Goal: Information Seeking & Learning: Learn about a topic

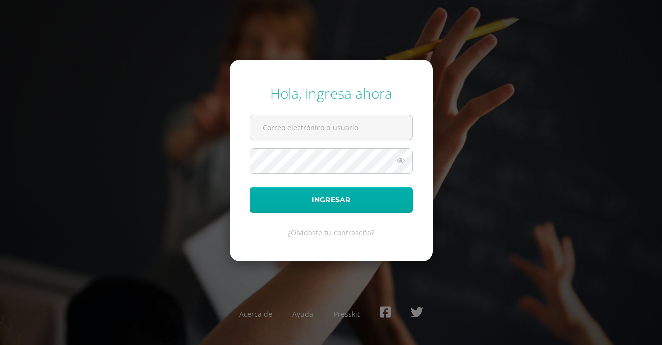
type input "[EMAIL_ADDRESS][PERSON_NAME][DOMAIN_NAME]"
click at [321, 196] on button "Ingresar" at bounding box center [331, 200] width 163 height 26
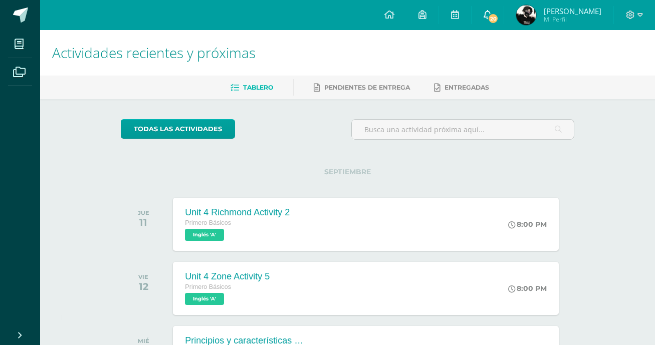
click at [501, 12] on link "20" at bounding box center [487, 15] width 32 height 30
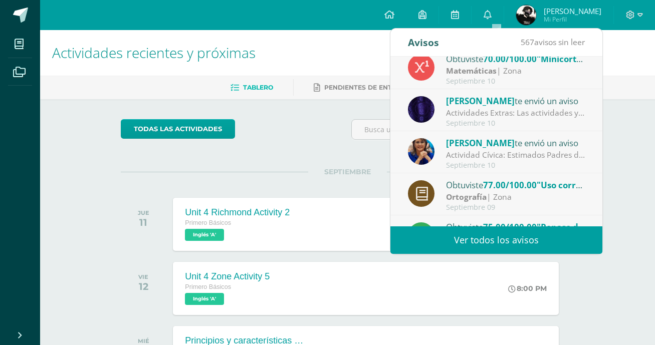
scroll to position [167, 0]
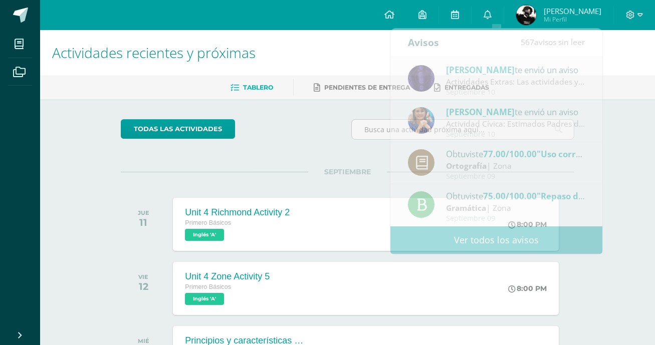
click at [275, 135] on div "todas las Actividades" at bounding box center [213, 133] width 192 height 29
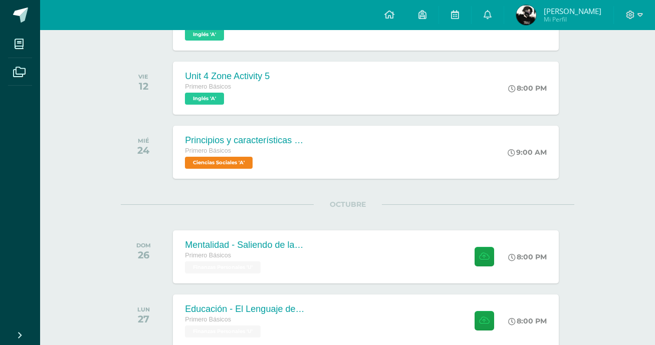
scroll to position [250, 0]
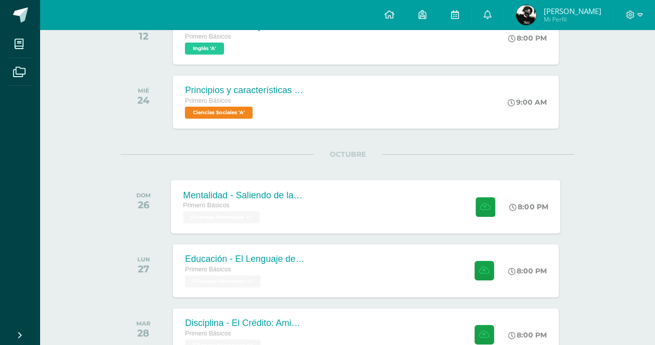
click at [305, 194] on div "Mentalidad - Saliendo de la Carrera de la Rata Primero Básicos Finanzas Persona…" at bounding box center [244, 207] width 146 height 54
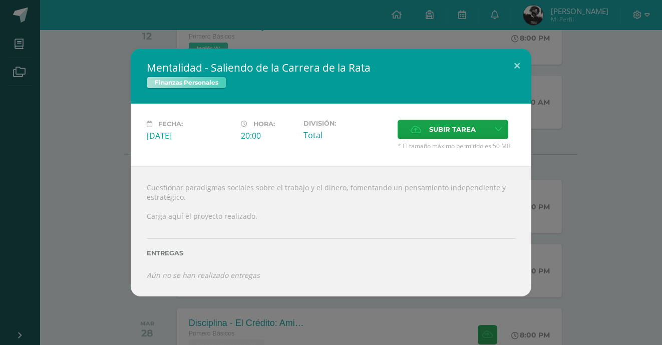
click at [474, 73] on h2 "Mentalidad - Saliendo de la Carrera de la Rata" at bounding box center [331, 68] width 369 height 14
click at [506, 75] on button at bounding box center [517, 66] width 29 height 34
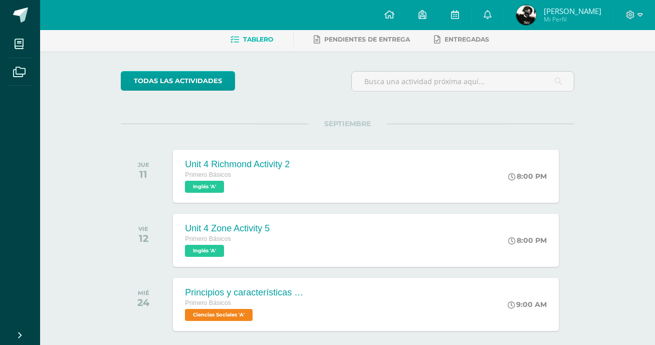
scroll to position [66, 0]
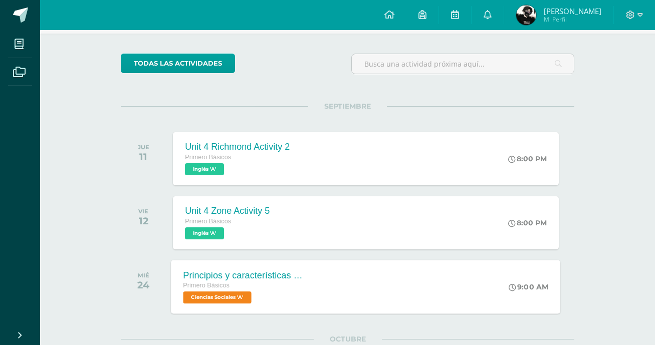
click at [251, 299] on span "Ciencias Sociales 'A'" at bounding box center [217, 297] width 68 height 12
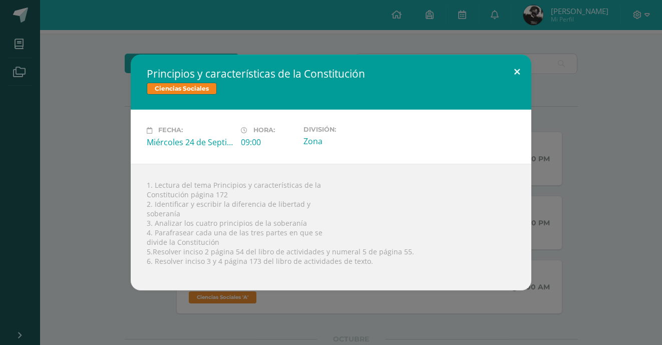
click at [513, 66] on button at bounding box center [517, 72] width 29 height 34
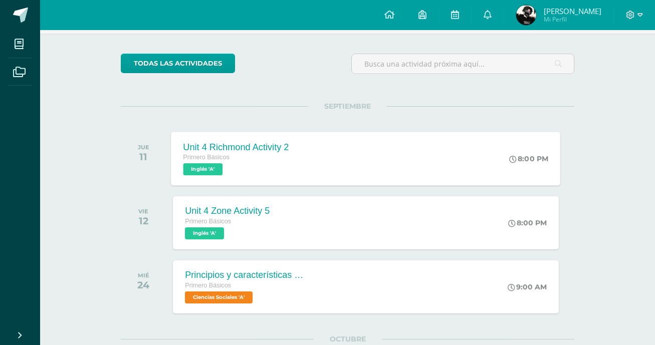
click at [295, 168] on div "Unit 4 Richmond Activity 2 Primero Básicos Inglés 'A'" at bounding box center [236, 159] width 130 height 54
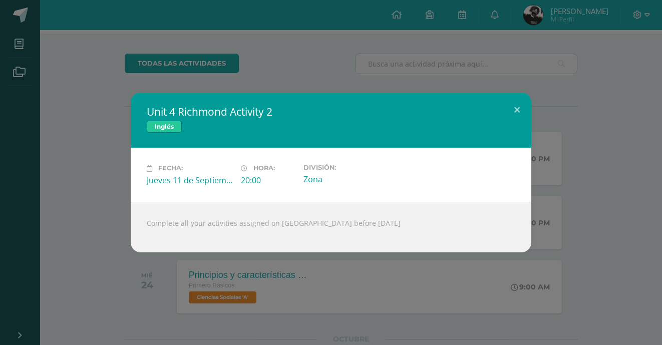
drag, startPoint x: 488, startPoint y: 88, endPoint x: 496, endPoint y: 94, distance: 10.4
click at [496, 94] on div "Unit 4 Richmond Activity 2 Inglés Fecha: [DATE] Hora: 20:00 División:" at bounding box center [331, 172] width 662 height 345
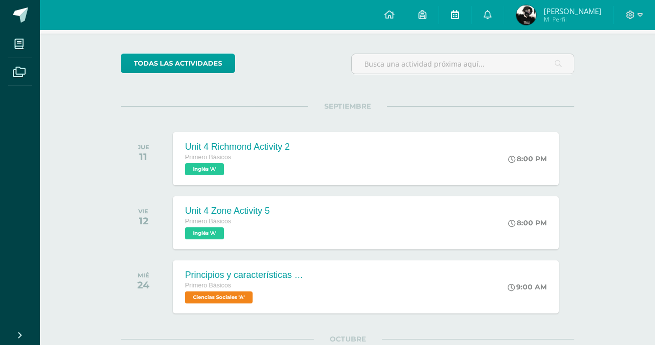
click at [468, 24] on link at bounding box center [455, 15] width 32 height 30
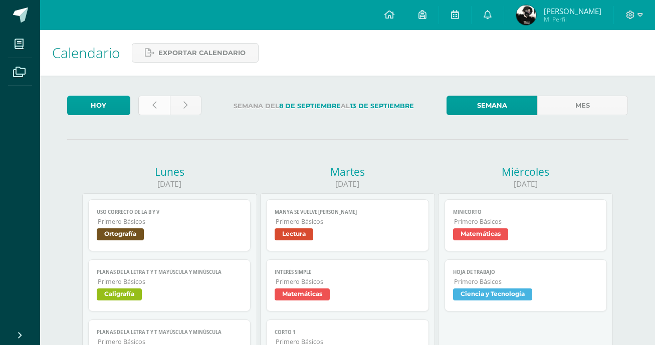
click at [168, 105] on link at bounding box center [154, 106] width 32 height 20
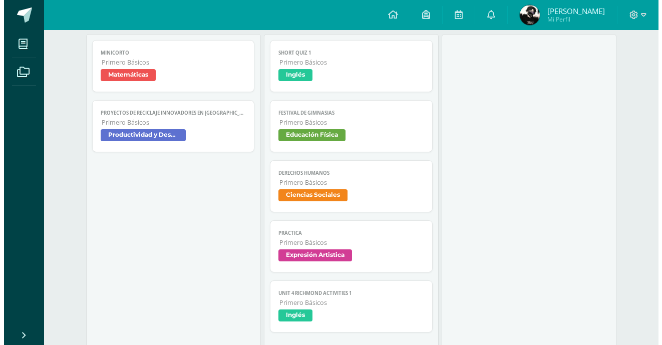
scroll to position [751, 0]
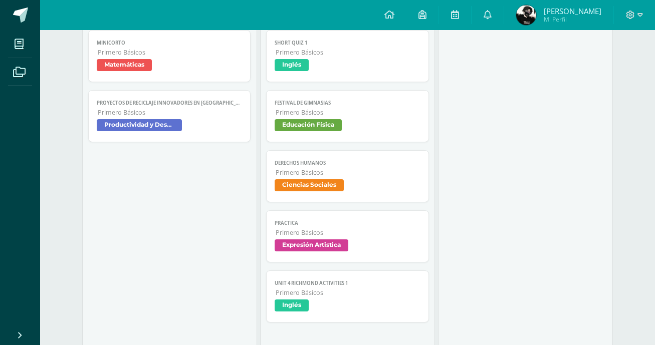
click at [116, 102] on span "PROYECTOS DE RECICLAJE INNOVADORES EN [GEOGRAPHIC_DATA]" at bounding box center [170, 103] width 146 height 7
